Goal: Task Accomplishment & Management: Complete application form

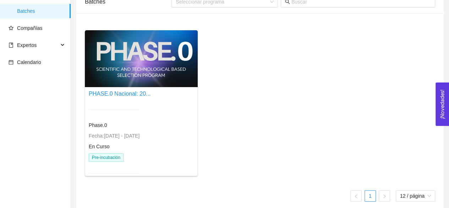
scroll to position [45, 0]
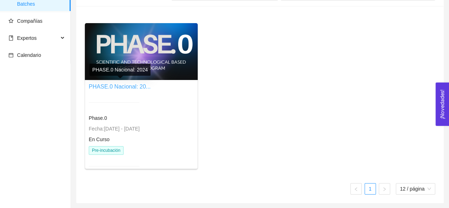
click at [127, 84] on link "PHASE.0 Nacional: 20..." at bounding box center [120, 86] width 62 height 6
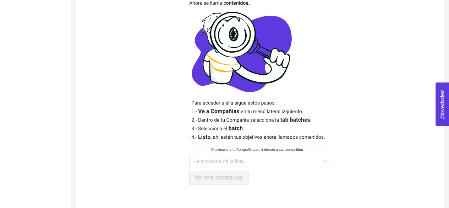
scroll to position [190, 0]
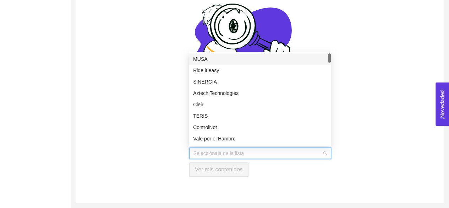
click at [271, 154] on input "search" at bounding box center [257, 153] width 129 height 11
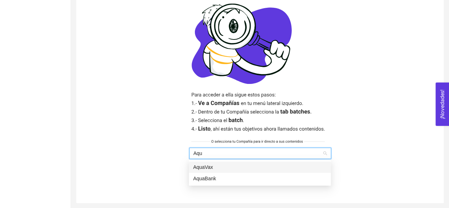
type input "Aqua"
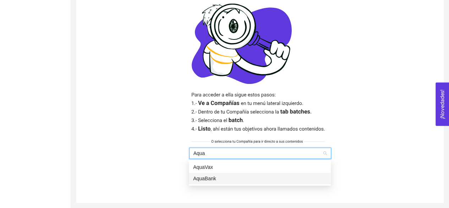
click at [219, 178] on div "AquaBank" at bounding box center [259, 178] width 133 height 8
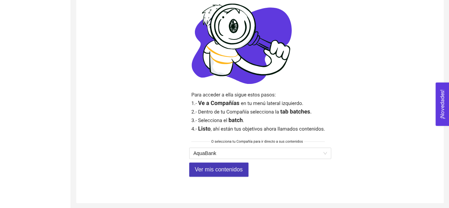
click at [211, 166] on span "Ver mis contenidos" at bounding box center [219, 169] width 48 height 9
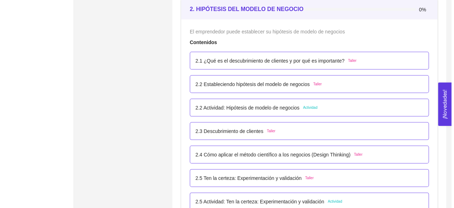
scroll to position [720, 0]
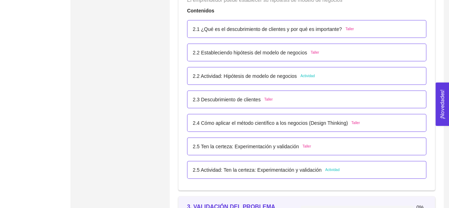
click at [264, 102] on div "2.3 Descubrimiento de clientes Taller" at bounding box center [233, 99] width 80 height 8
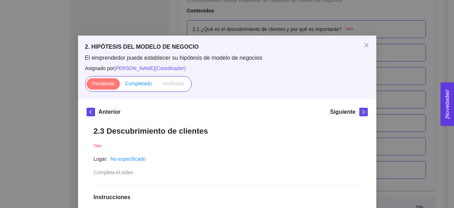
click at [140, 82] on span "Completado" at bounding box center [138, 84] width 27 height 6
click at [120, 85] on input "Completado" at bounding box center [120, 85] width 0 height 0
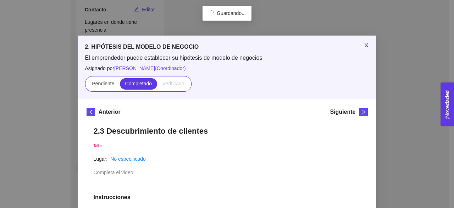
click at [366, 40] on span "Close" at bounding box center [367, 46] width 20 height 20
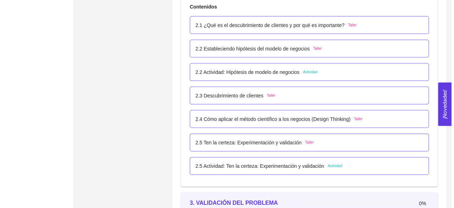
scroll to position [732, 0]
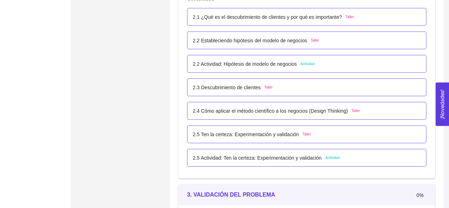
click at [352, 113] on div "2.4 Cómo aplicar el método científico a los negocios (Design Thinking) Taller" at bounding box center [276, 111] width 167 height 8
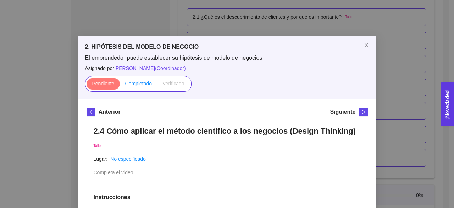
click at [142, 86] on span "Completado" at bounding box center [138, 84] width 27 height 6
click at [120, 85] on input "Completado" at bounding box center [120, 85] width 0 height 0
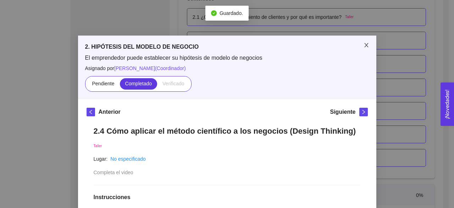
click at [363, 42] on span "Close" at bounding box center [367, 46] width 20 height 20
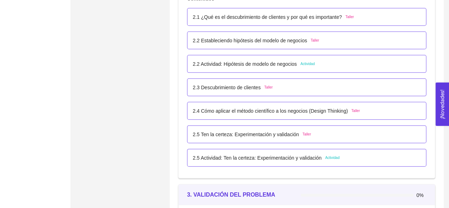
click at [303, 138] on div "2.5 Ten la certeza: Experimentación y validación Taller" at bounding box center [306, 134] width 239 height 18
click at [296, 140] on div "2.5 Ten la certeza: Experimentación y validación Taller" at bounding box center [306, 134] width 239 height 18
click at [301, 137] on div "2.5 Ten la certeza: Experimentación y validación Taller" at bounding box center [252, 134] width 118 height 8
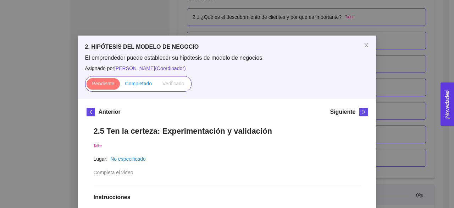
click at [141, 84] on span "Completado" at bounding box center [138, 84] width 27 height 6
click at [120, 85] on input "Completado" at bounding box center [120, 85] width 0 height 0
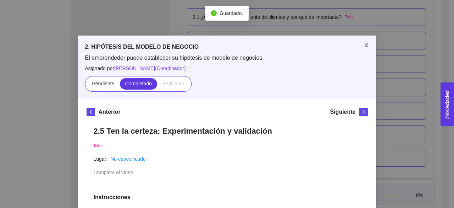
click at [364, 42] on span "Close" at bounding box center [367, 46] width 20 height 20
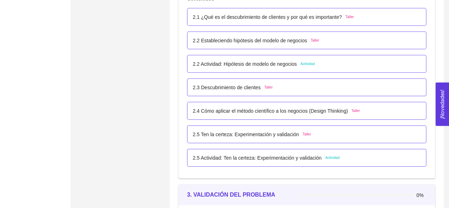
click at [332, 158] on span "Actividad" at bounding box center [332, 158] width 15 height 6
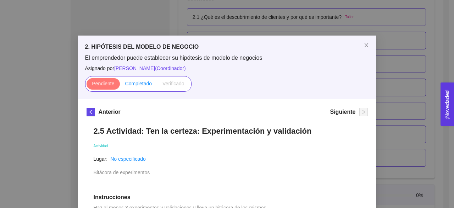
click at [145, 81] on span "Completado" at bounding box center [138, 84] width 27 height 6
click at [120, 85] on input "Completado" at bounding box center [120, 85] width 0 height 0
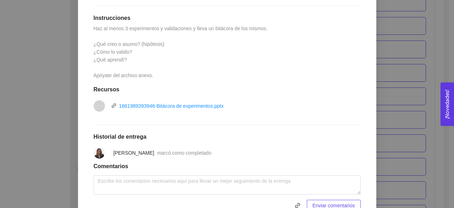
scroll to position [178, 0]
click at [147, 107] on link "1661989393946-Bitácora de experimentos.pptx" at bounding box center [171, 107] width 105 height 6
